Goal: Information Seeking & Learning: Learn about a topic

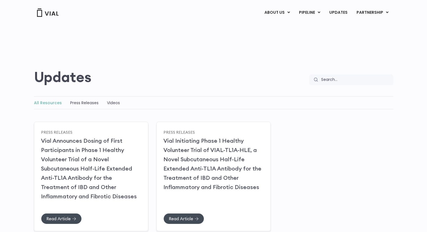
click at [47, 102] on link "All Resources" at bounding box center [48, 103] width 28 height 6
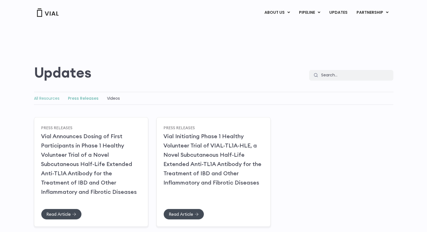
click at [45, 97] on link "All Resources" at bounding box center [47, 98] width 26 height 6
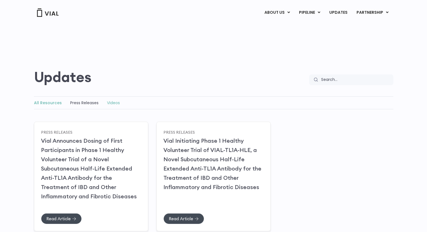
click at [111, 102] on link "Videos" at bounding box center [113, 103] width 13 height 6
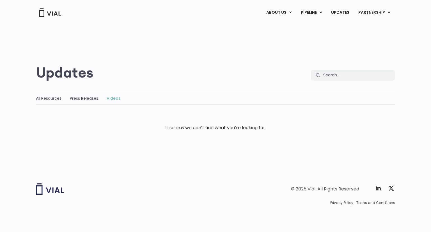
click at [81, 93] on div "All Resources Press Releases Videos" at bounding box center [215, 98] width 359 height 13
click at [80, 95] on link "Press Releases" at bounding box center [84, 98] width 28 height 6
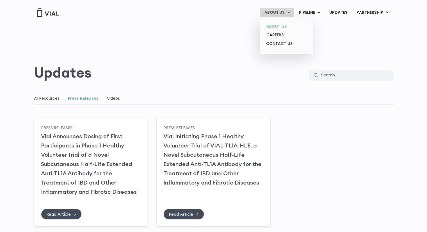
click at [273, 26] on link "ABOUT US" at bounding box center [285, 26] width 49 height 9
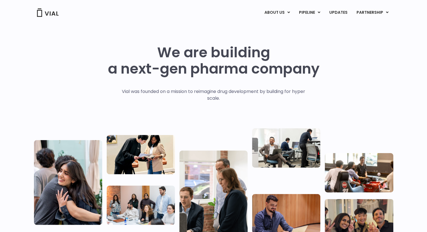
click at [295, 149] on img at bounding box center [286, 147] width 68 height 39
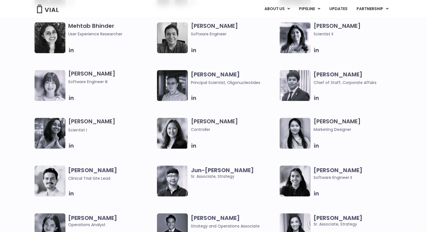
scroll to position [926, 0]
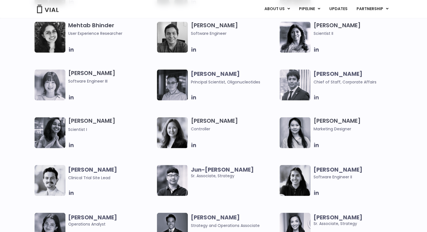
click at [316, 98] on icon at bounding box center [316, 97] width 6 height 6
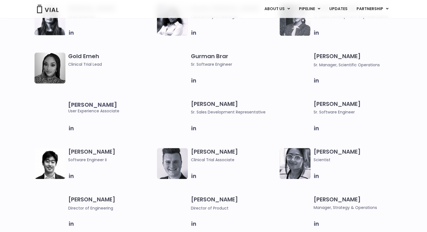
scroll to position [393, 0]
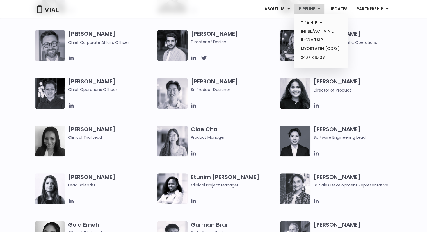
click at [309, 6] on link "PIPELINE" at bounding box center [309, 9] width 30 height 10
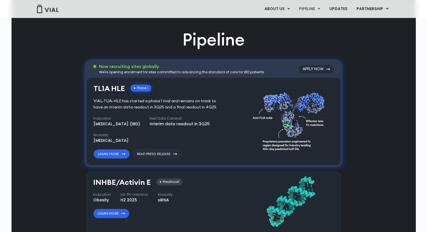
scroll to position [214, 0]
